Goal: Check status: Check status

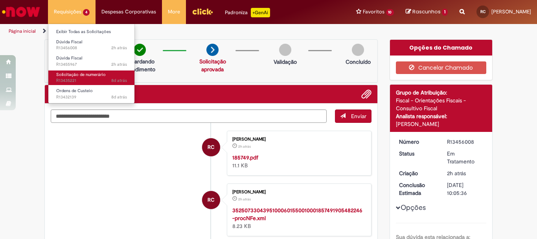
click at [81, 76] on span "Solicitação de numerário" at bounding box center [81, 75] width 50 height 6
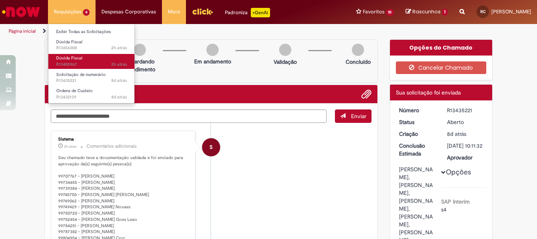
click at [90, 59] on link "Dúvida Fiscal 2h atrás 2 horas atrás R13455967" at bounding box center [91, 61] width 87 height 15
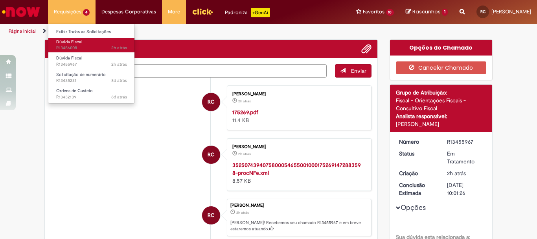
click at [101, 42] on link "Dúvida Fiscal 2h atrás 2 horas atrás R13456008" at bounding box center [91, 45] width 87 height 15
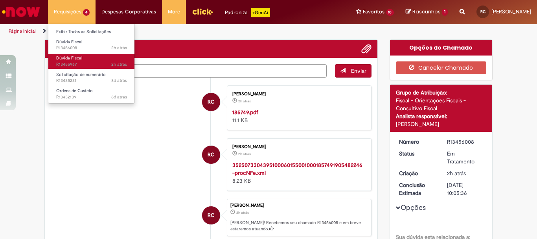
click at [92, 64] on span "2h atrás 2 horas atrás R13455967" at bounding box center [91, 64] width 71 height 6
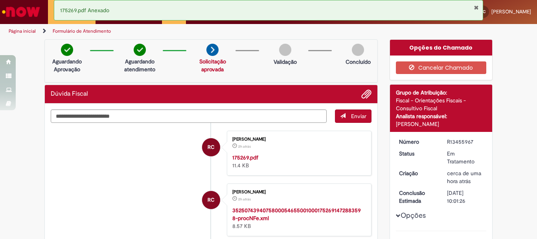
click at [476, 9] on button "Fechar Notificação" at bounding box center [476, 7] width 5 height 6
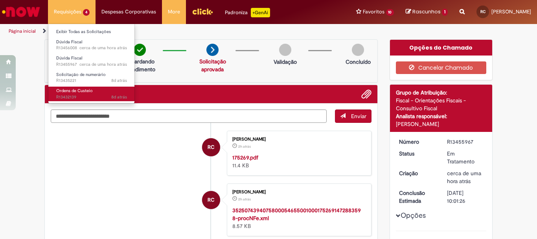
click at [87, 97] on span "8d atrás 8 dias atrás R13432139" at bounding box center [91, 97] width 71 height 6
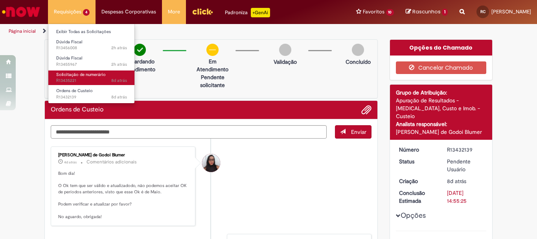
click at [98, 83] on span "8d atrás 8 dias atrás R13435221" at bounding box center [91, 81] width 71 height 6
